Goal: Find specific page/section: Find specific page/section

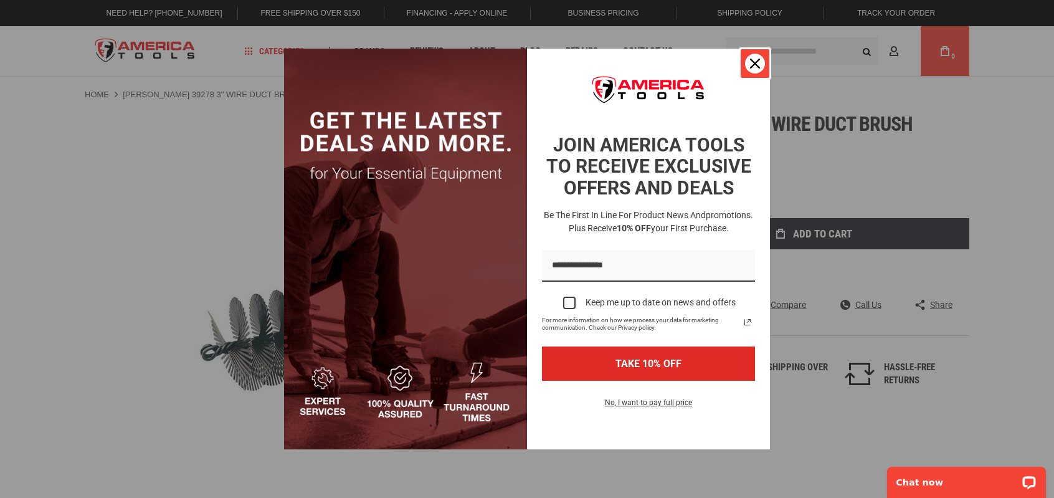
click at [750, 59] on icon "close icon" at bounding box center [755, 64] width 10 height 10
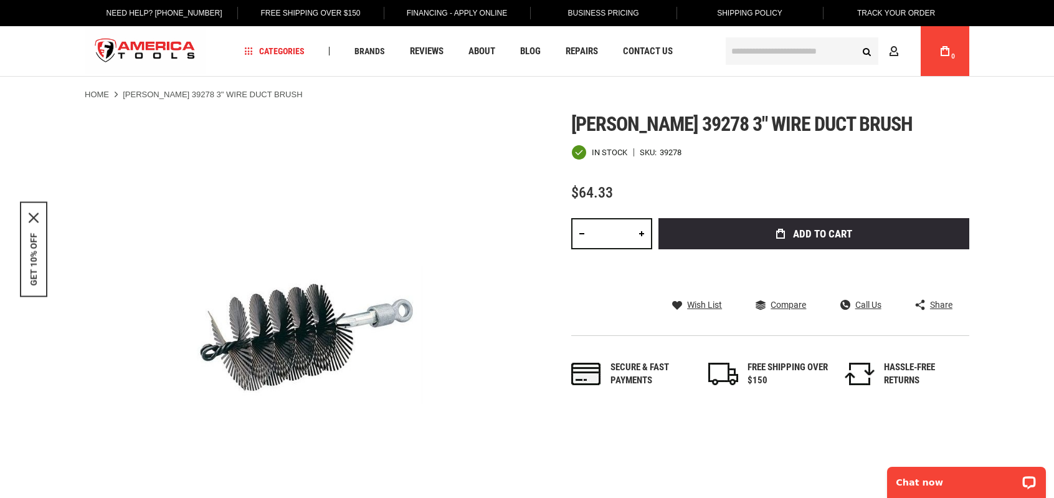
drag, startPoint x: 439, startPoint y: 209, endPoint x: 390, endPoint y: 192, distance: 51.6
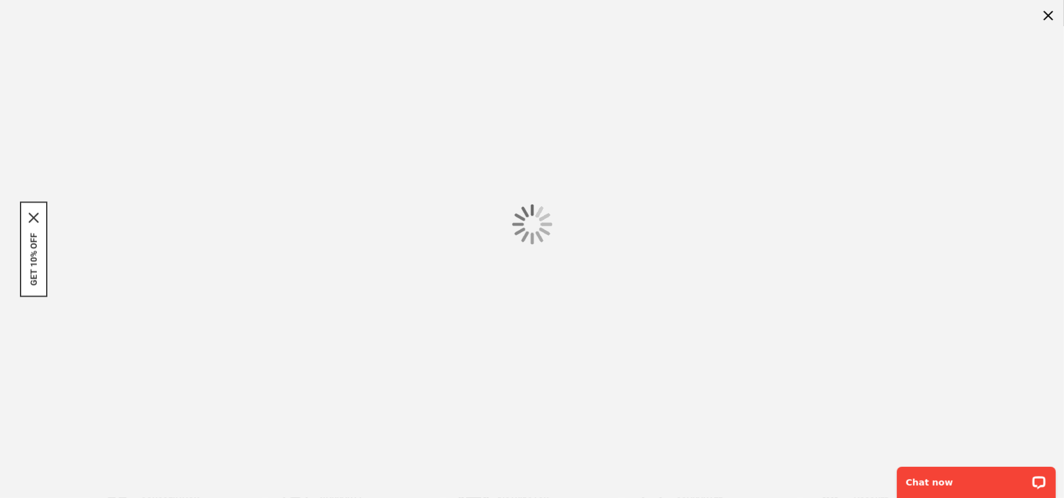
click at [393, 184] on div at bounding box center [532, 224] width 1064 height 448
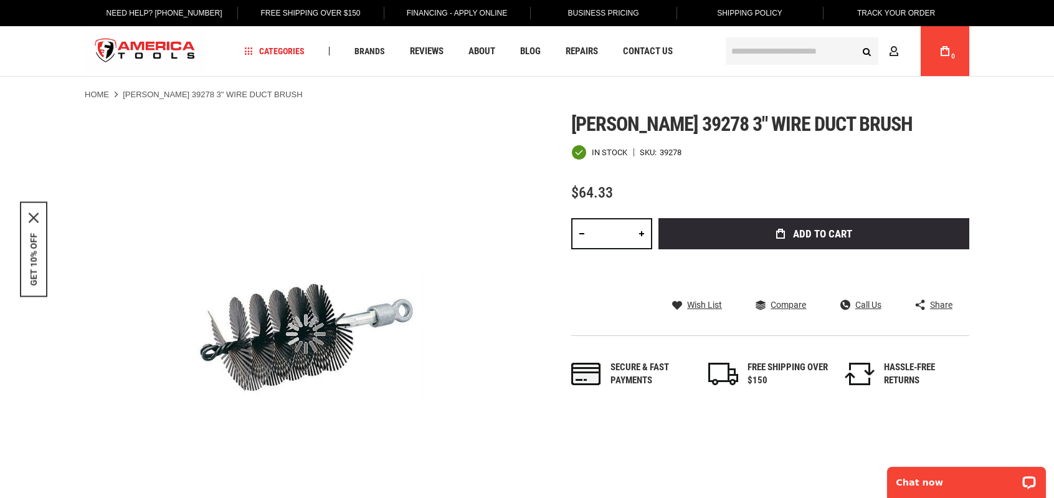
click at [745, 49] on input "text" at bounding box center [802, 50] width 153 height 27
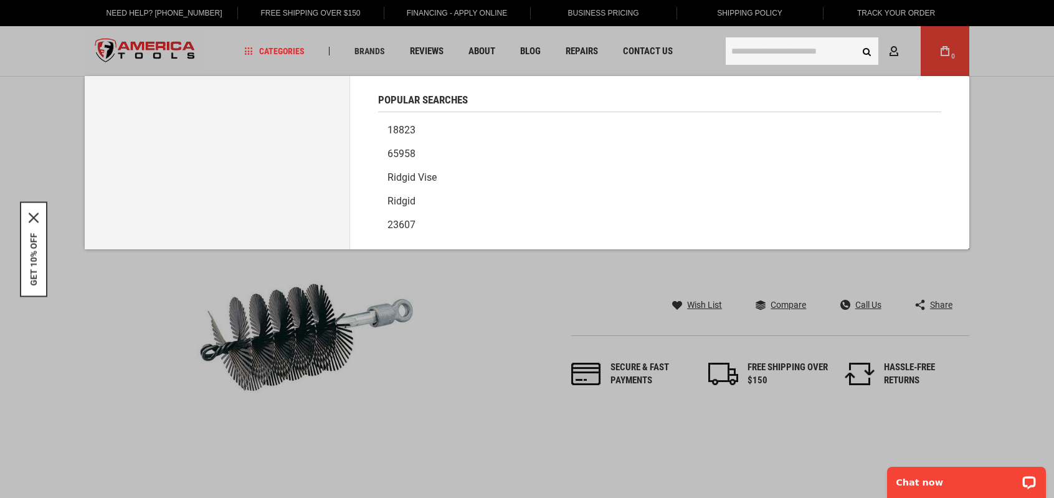
click at [778, 50] on input "text" at bounding box center [802, 50] width 153 height 27
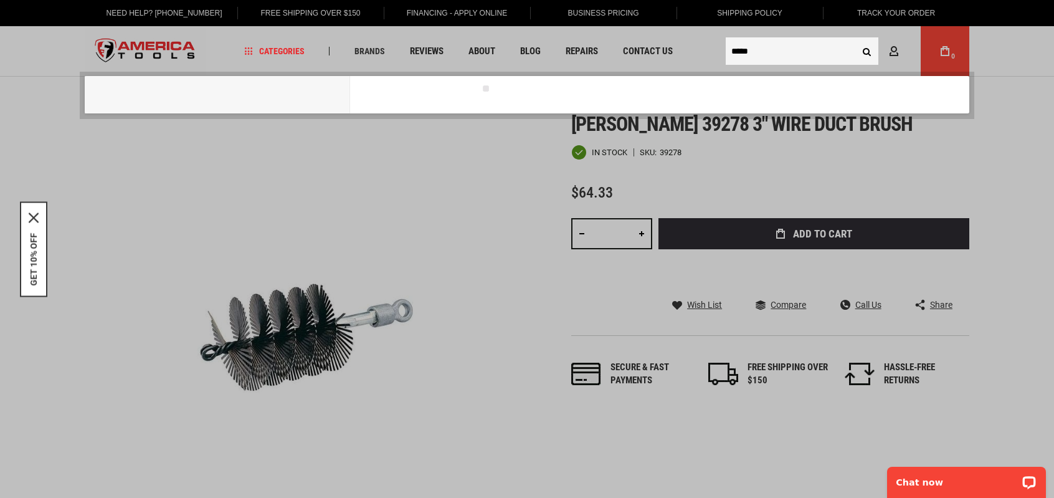
type input "*****"
click at [855, 39] on button "Search" at bounding box center [867, 51] width 24 height 24
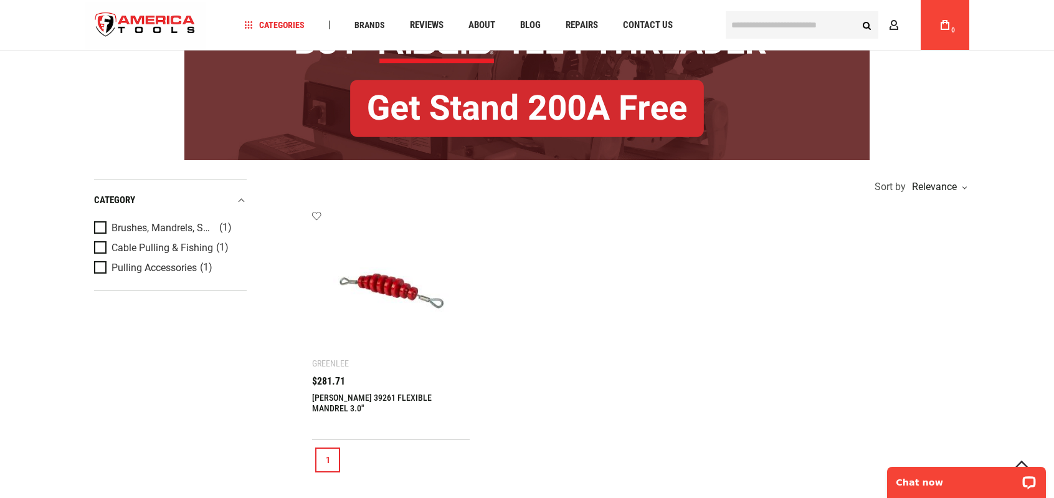
scroll to position [145, 0]
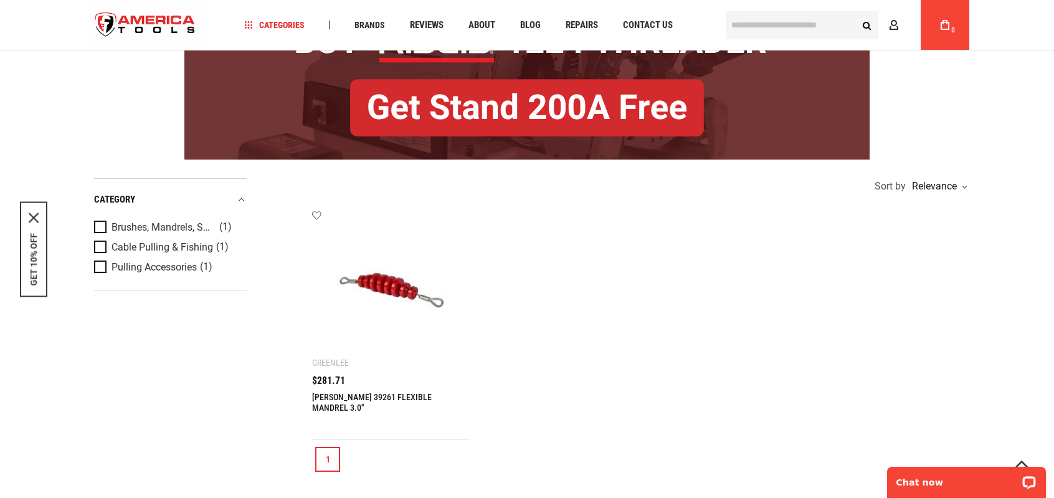
click at [788, 29] on input "text" at bounding box center [802, 24] width 153 height 27
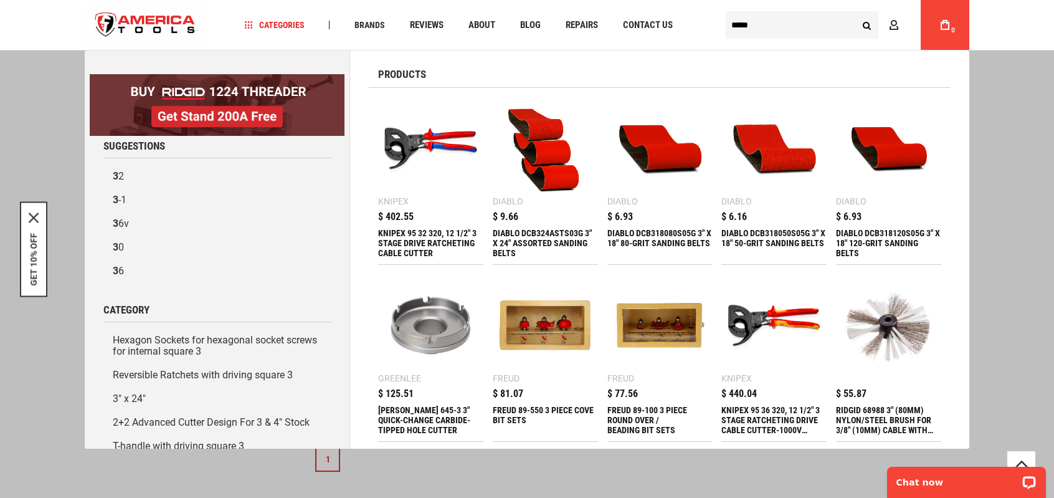
type input "*****"
click at [855, 13] on button "Search" at bounding box center [867, 25] width 24 height 24
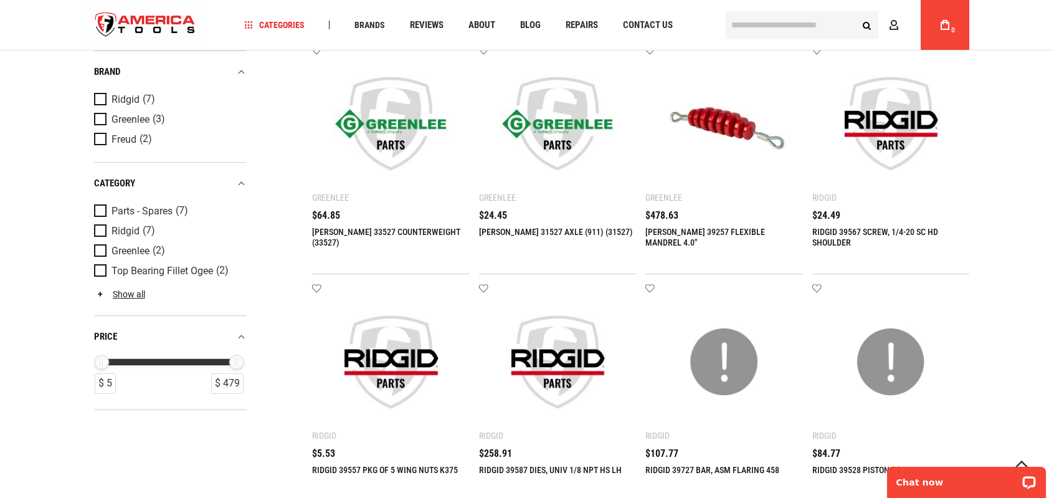
scroll to position [353, 0]
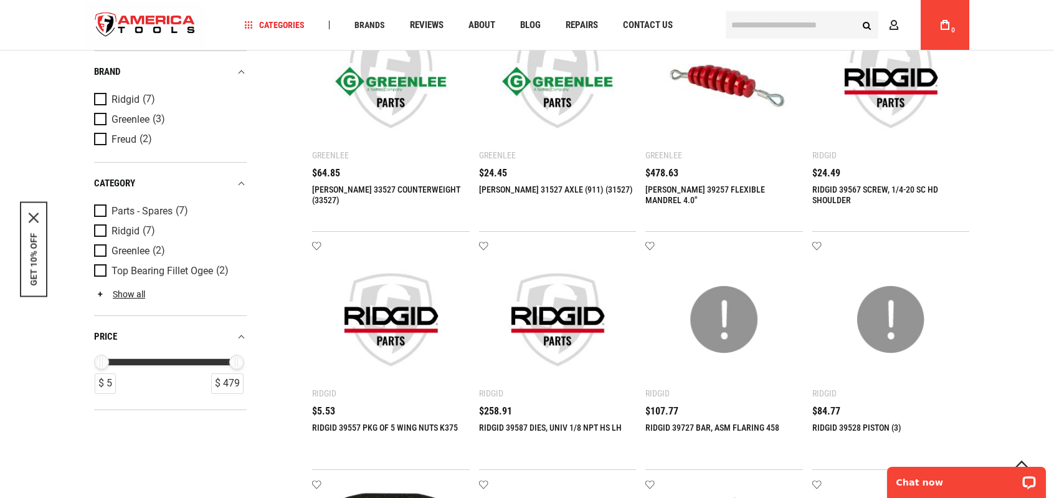
click at [786, 26] on input "text" at bounding box center [802, 24] width 153 height 27
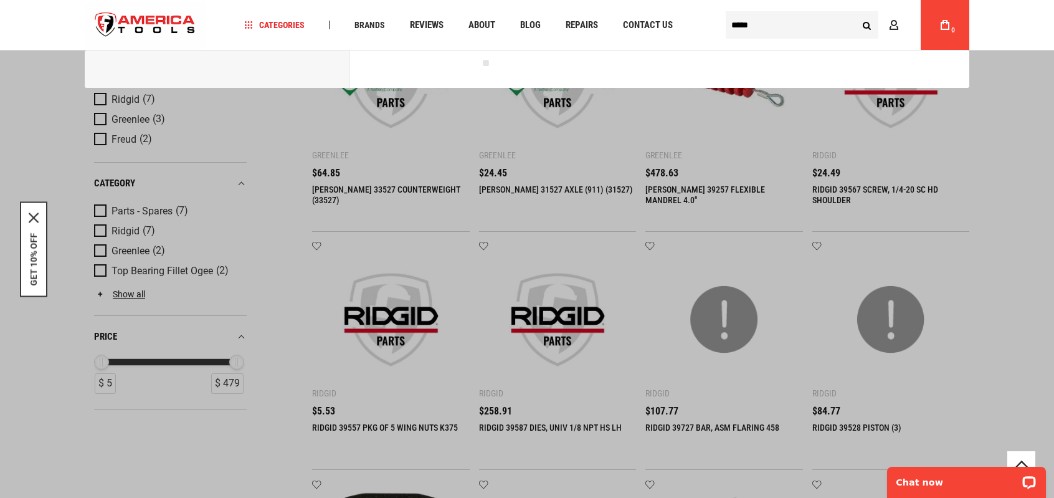
type input "*****"
click at [855, 13] on button "Search" at bounding box center [867, 25] width 24 height 24
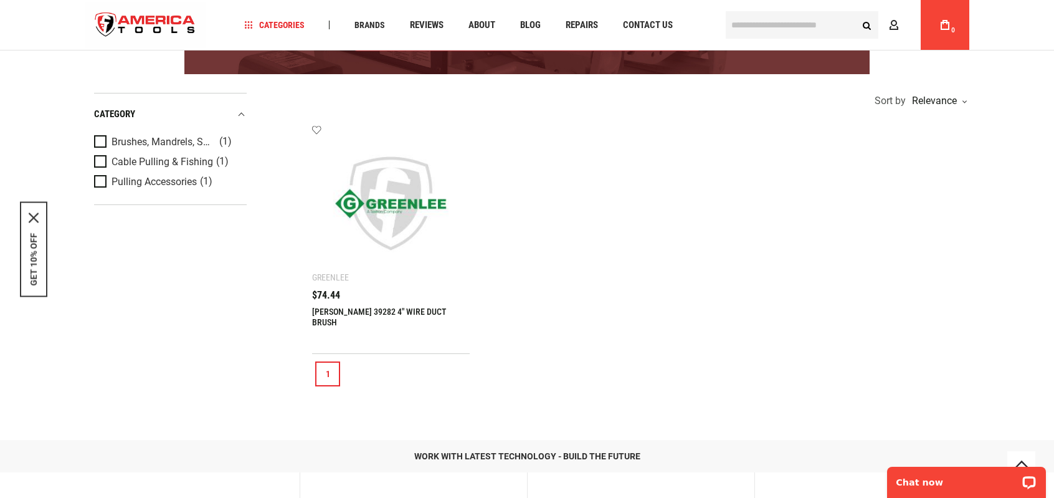
scroll to position [222, 0]
